Goal: Transaction & Acquisition: Obtain resource

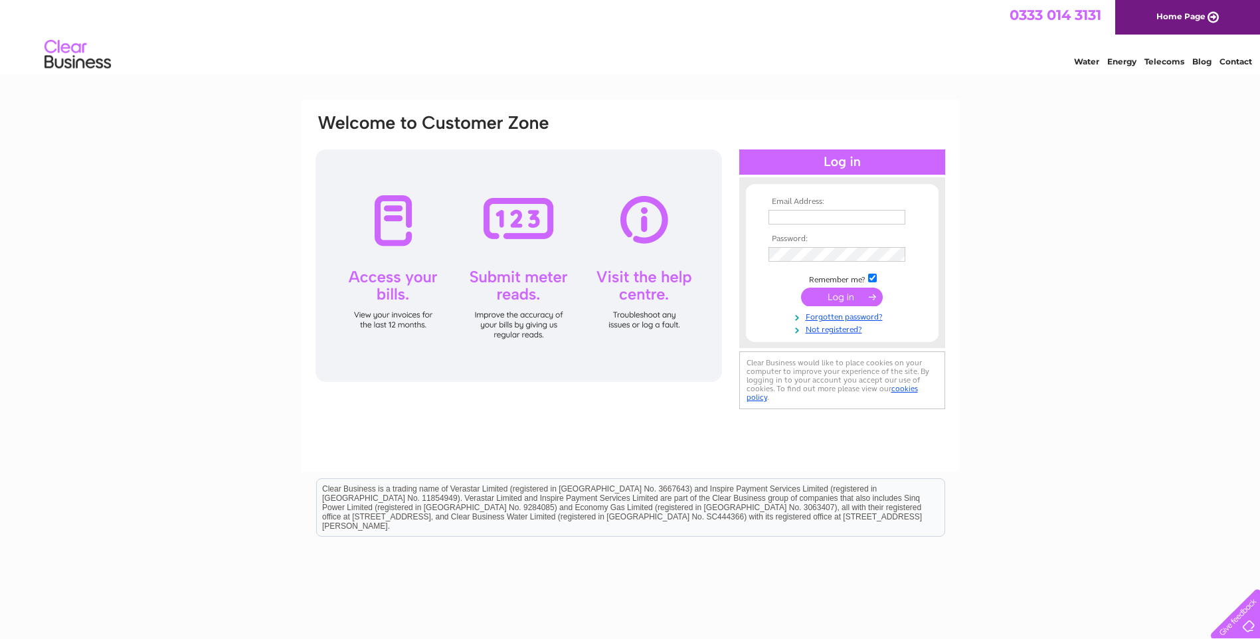
click at [804, 210] on td at bounding box center [842, 217] width 154 height 21
click at [800, 214] on input "text" at bounding box center [837, 217] width 137 height 15
type input "[EMAIL_ADDRESS][DOMAIN_NAME]"
click at [851, 300] on input "submit" at bounding box center [842, 298] width 82 height 19
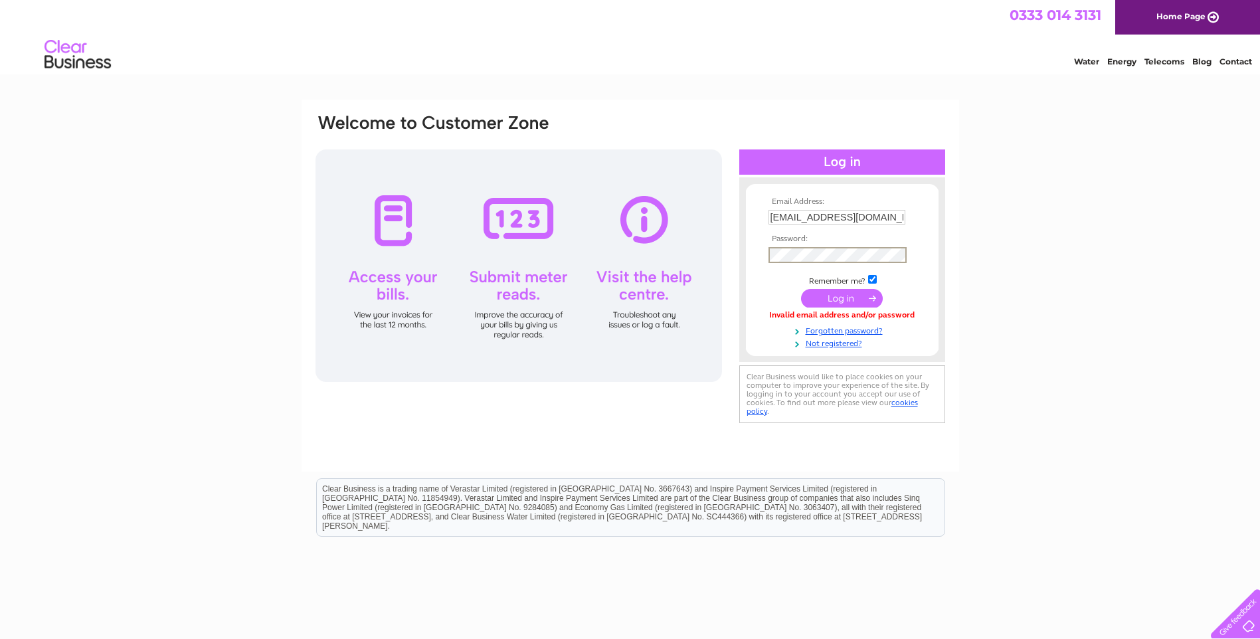
click at [845, 297] on input "submit" at bounding box center [842, 298] width 82 height 19
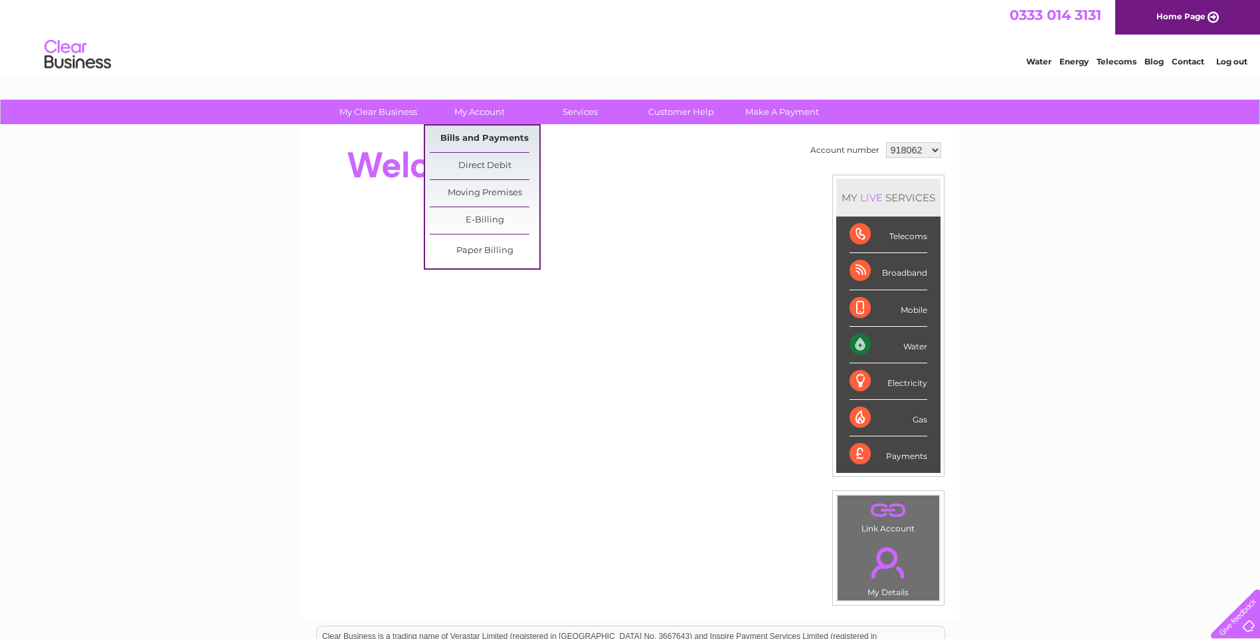
click at [484, 136] on link "Bills and Payments" at bounding box center [485, 139] width 110 height 27
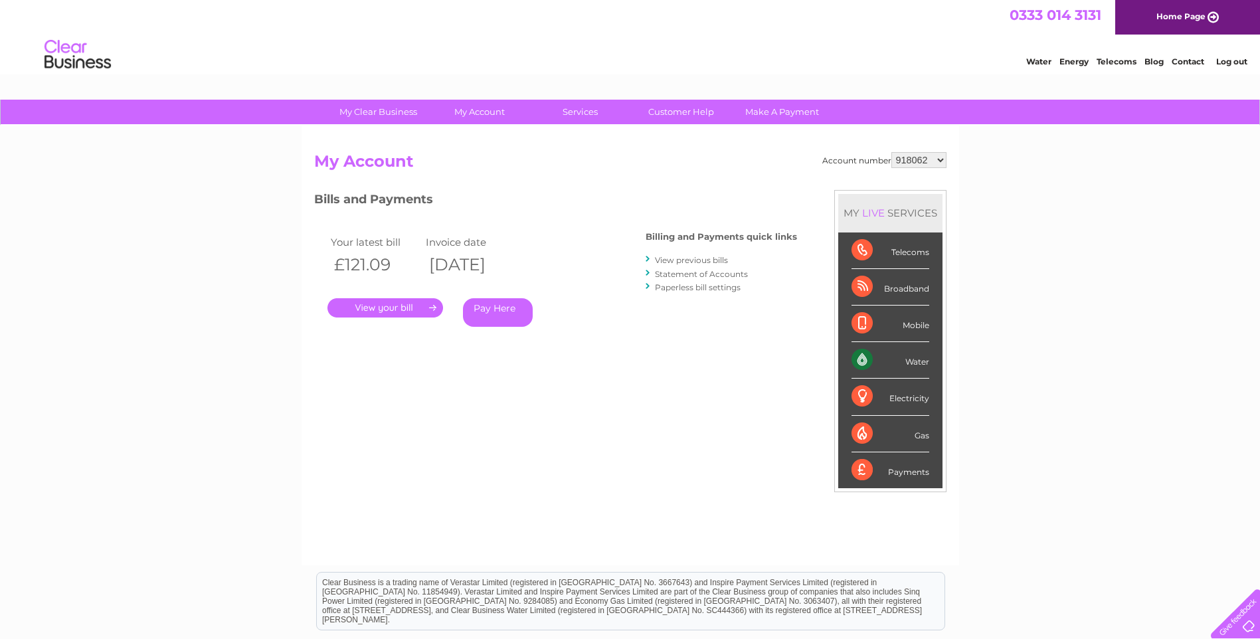
click at [941, 161] on select "918062 918064 918065 918066 1039637 1039659 1128316 1129866" at bounding box center [918, 160] width 55 height 16
select select "1039637"
click at [891, 152] on select "918062 918064 918065 918066 1039637 1039659 1128316 1129866" at bounding box center [918, 160] width 55 height 16
click at [391, 304] on link "." at bounding box center [385, 307] width 116 height 19
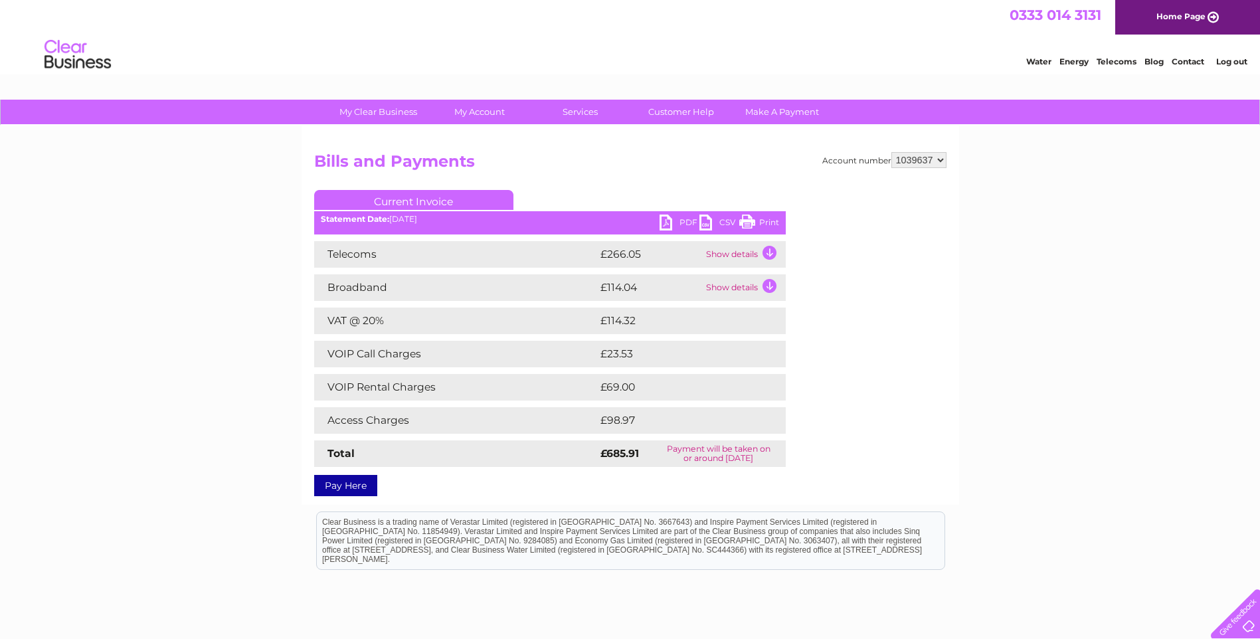
click at [671, 224] on link "PDF" at bounding box center [680, 224] width 40 height 19
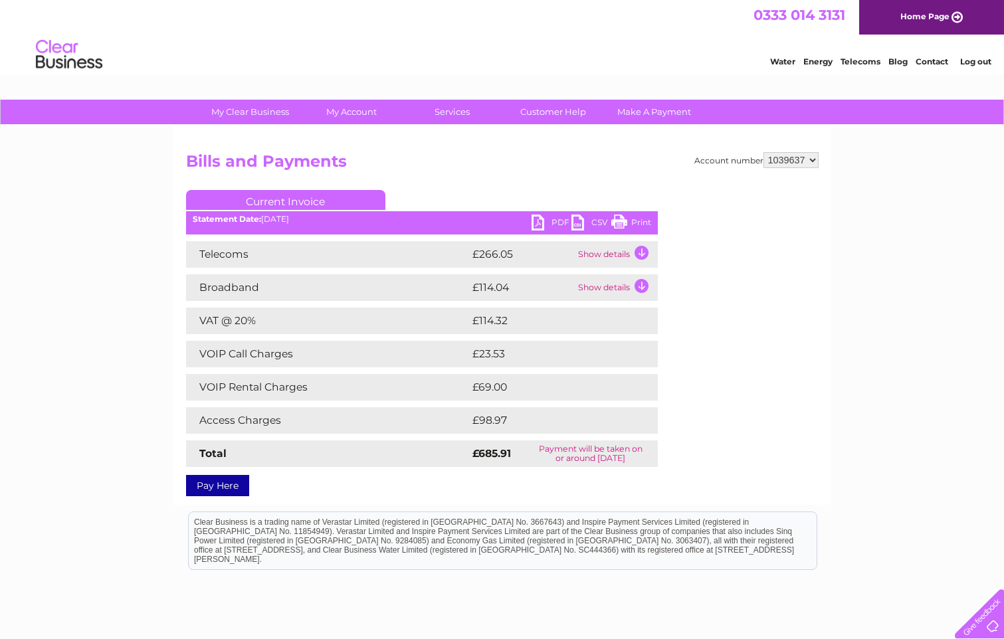
click at [812, 158] on select "918062 918064 918065 918066 1039637 1039659 1128316 1129866" at bounding box center [790, 160] width 55 height 16
select select "1039659"
click at [763, 152] on select "918062 918064 918065 918066 1039637 1039659 1128316 1129866" at bounding box center [790, 160] width 55 height 16
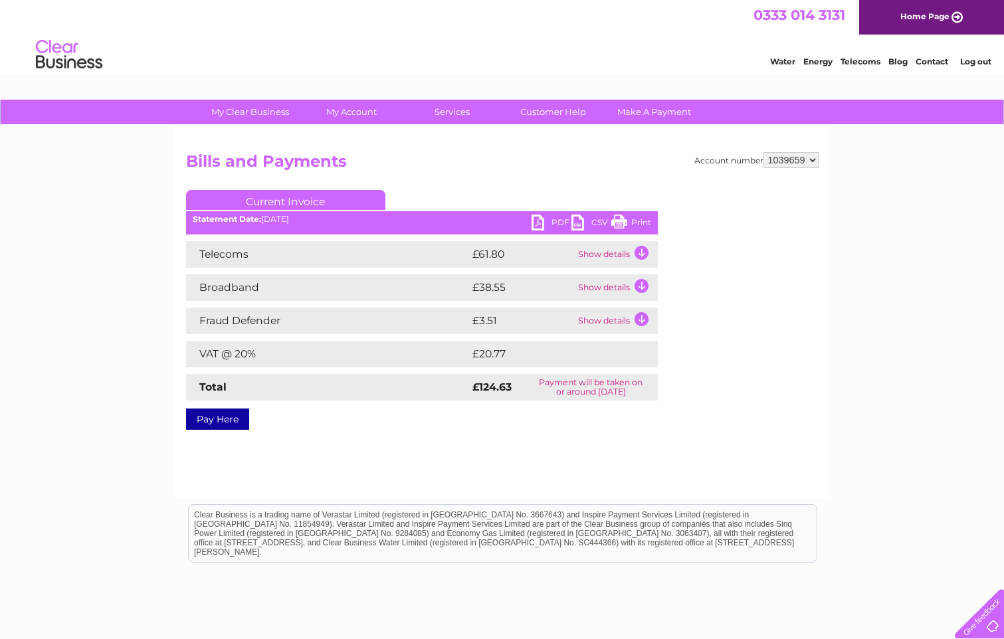
click at [540, 229] on link "PDF" at bounding box center [551, 224] width 40 height 19
